Goal: Check status: Check status

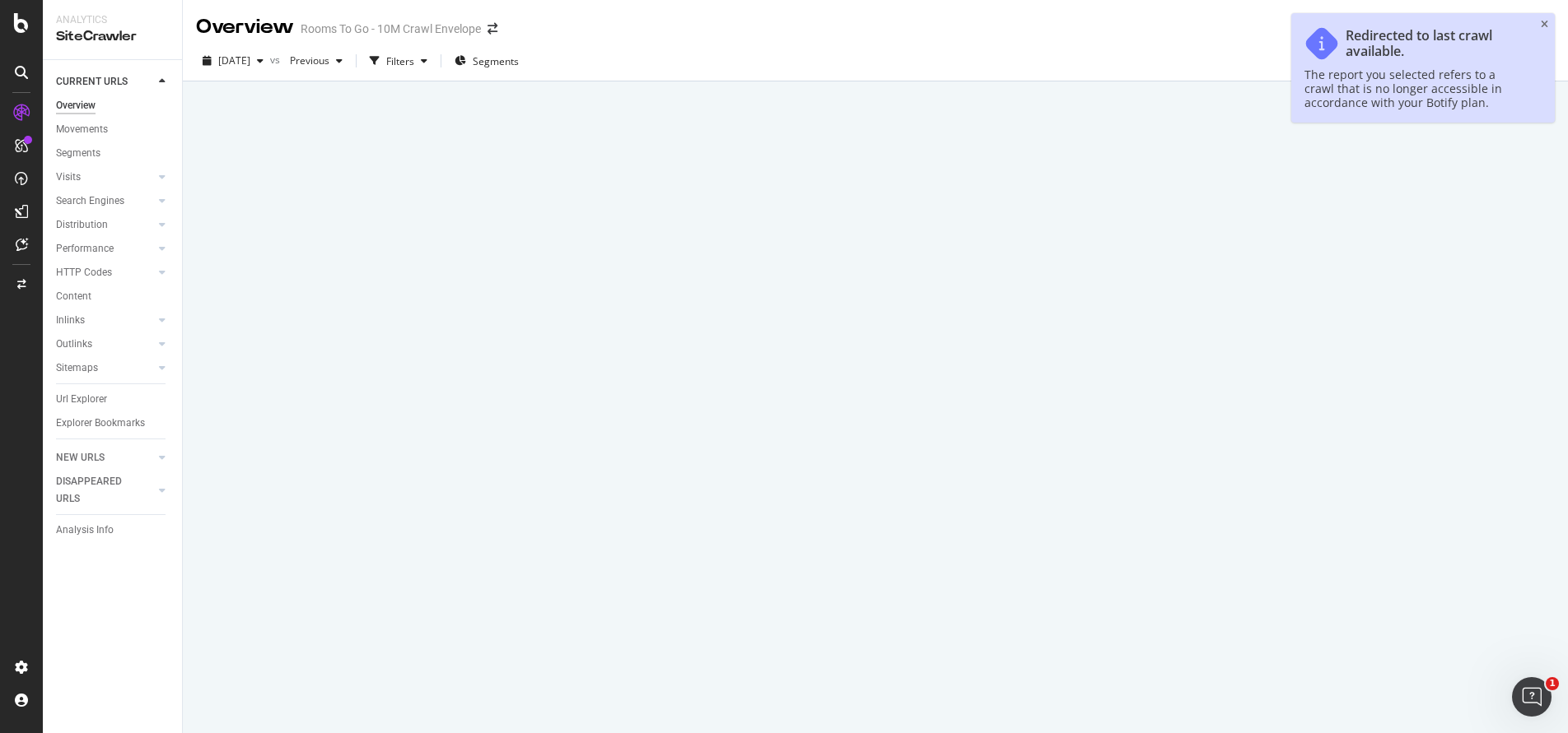
click at [1536, 23] on div "Redirected to last crawl available. The report you selected refers to a crawl t…" at bounding box center [1423, 68] width 264 height 109
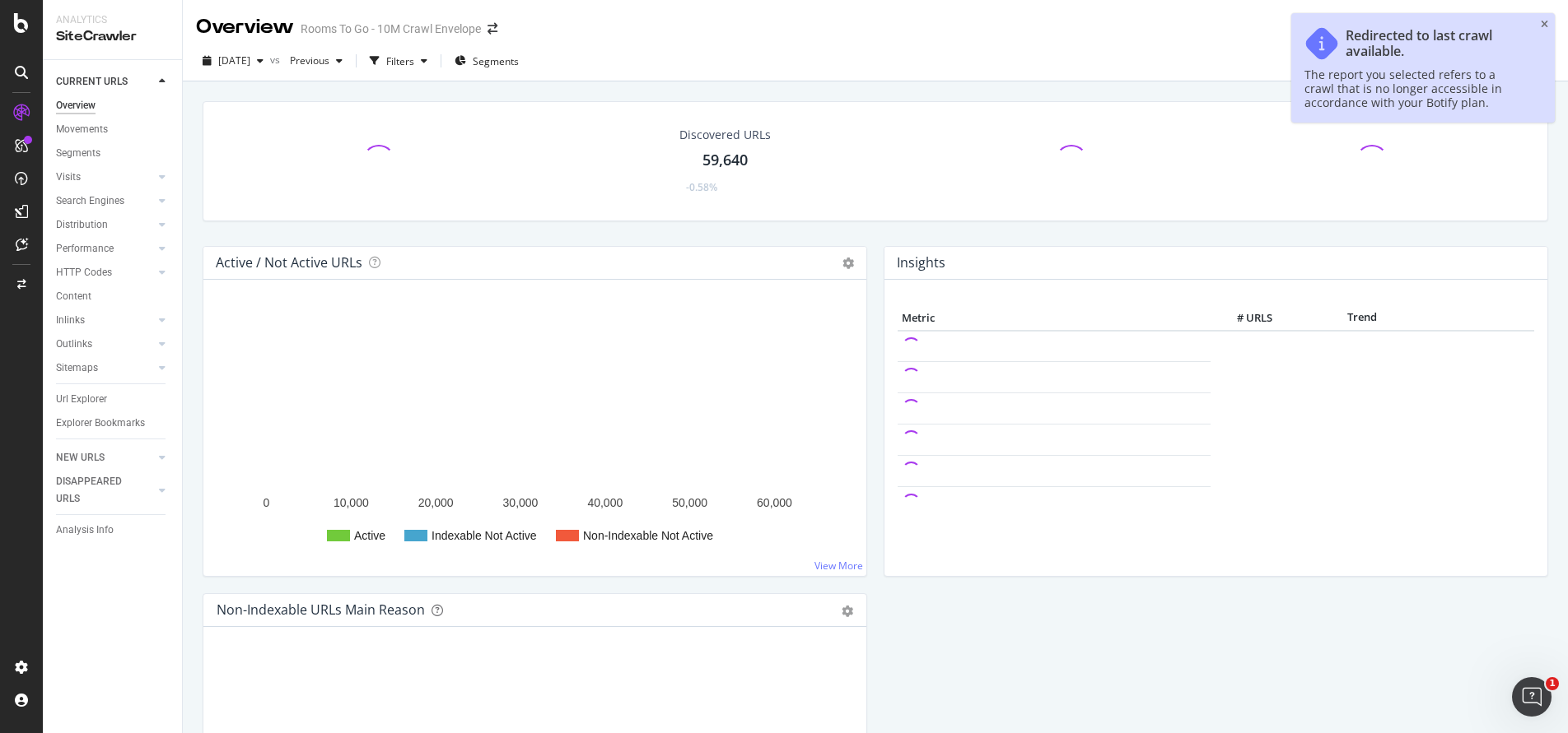
click at [1539, 22] on div "Redirected to last crawl available. The report you selected refers to a crawl t…" at bounding box center [1423, 68] width 264 height 109
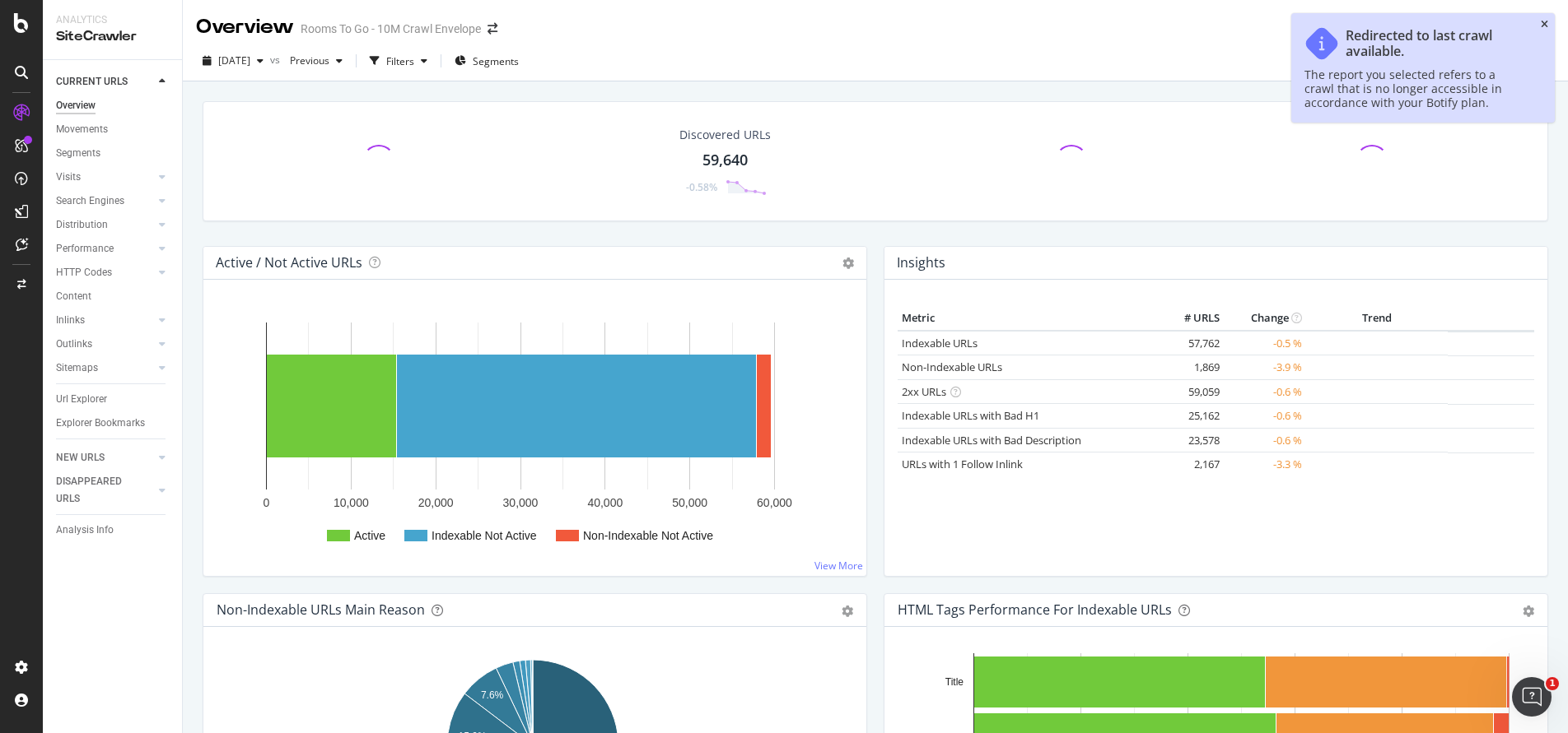
click at [1545, 22] on icon "close toast" at bounding box center [1545, 24] width 8 height 10
